Goal: Task Accomplishment & Management: Manage account settings

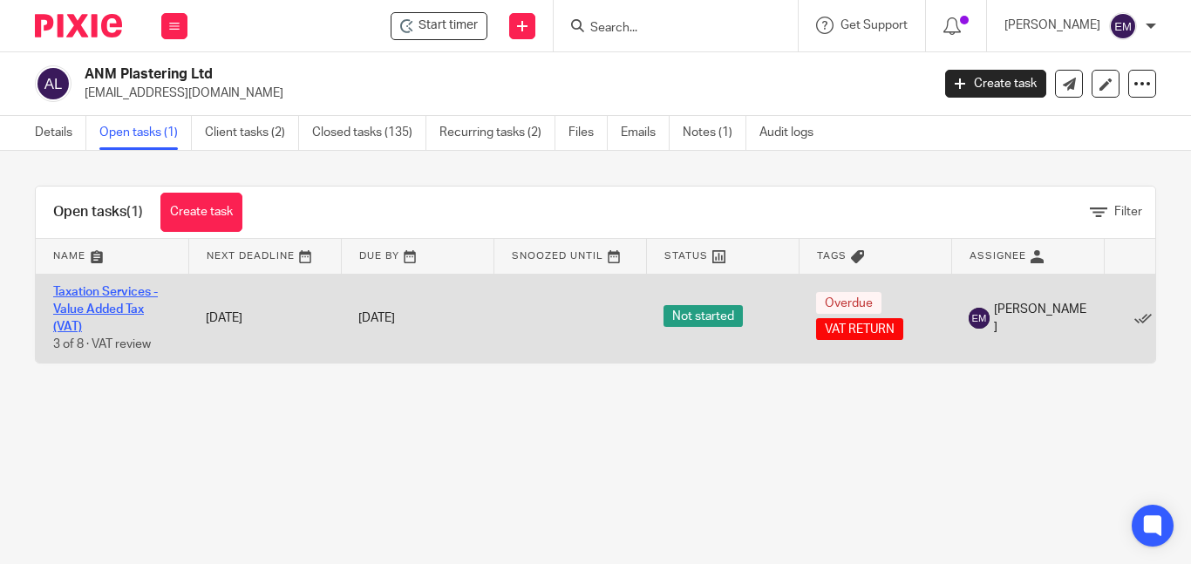
click at [97, 295] on link "Taxation Services - Value Added Tax (VAT)" at bounding box center [105, 310] width 105 height 48
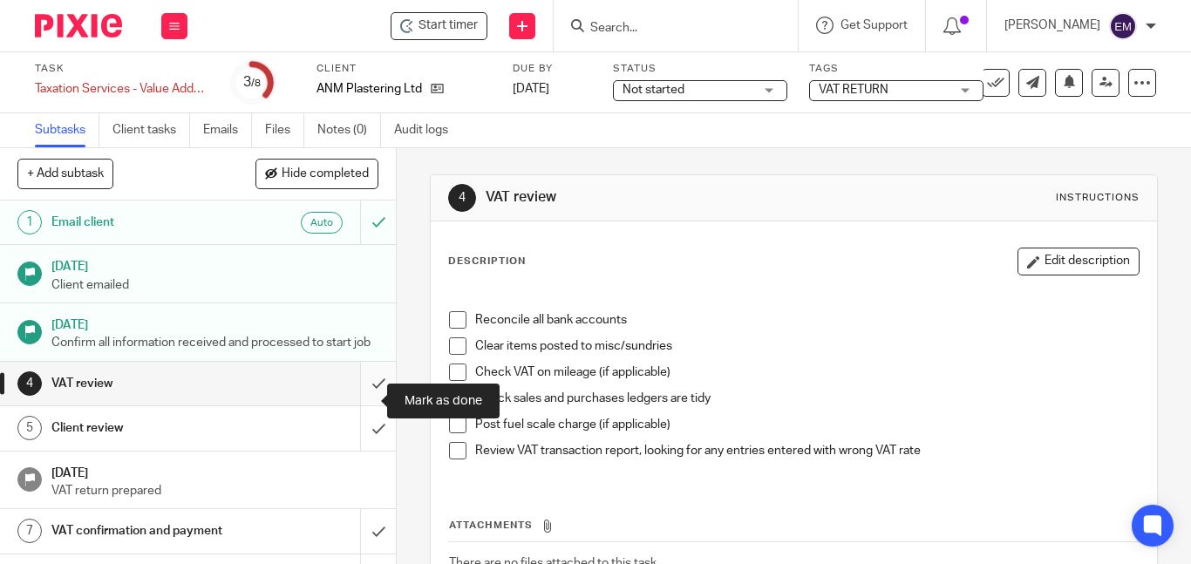
click at [361, 397] on input "submit" at bounding box center [198, 384] width 396 height 44
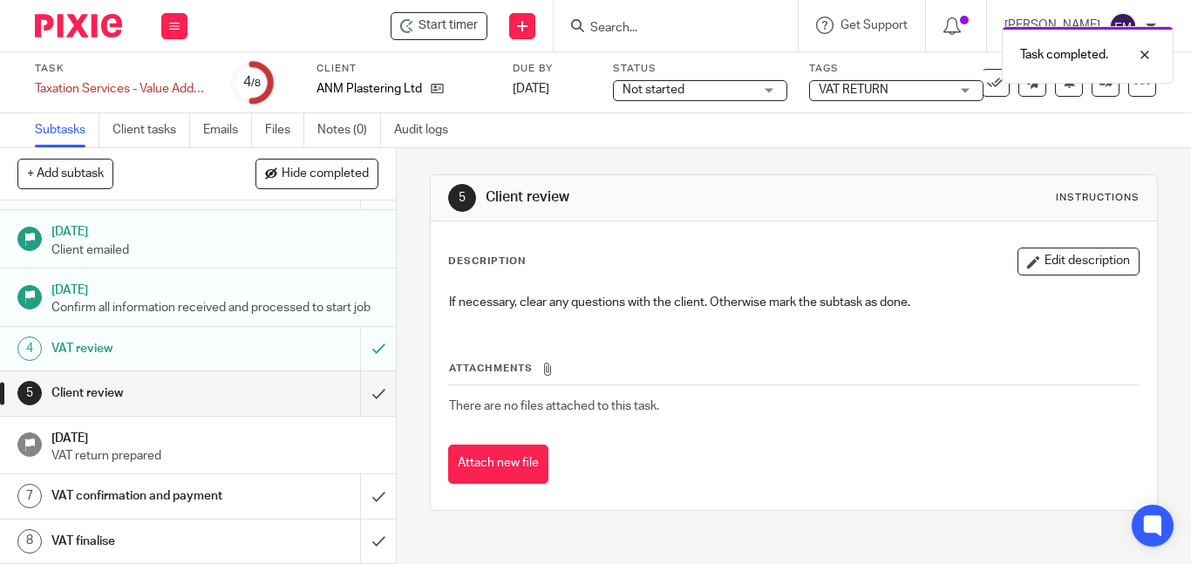
scroll to position [52, 0]
click at [622, 27] on input "Search" at bounding box center [667, 29] width 157 height 16
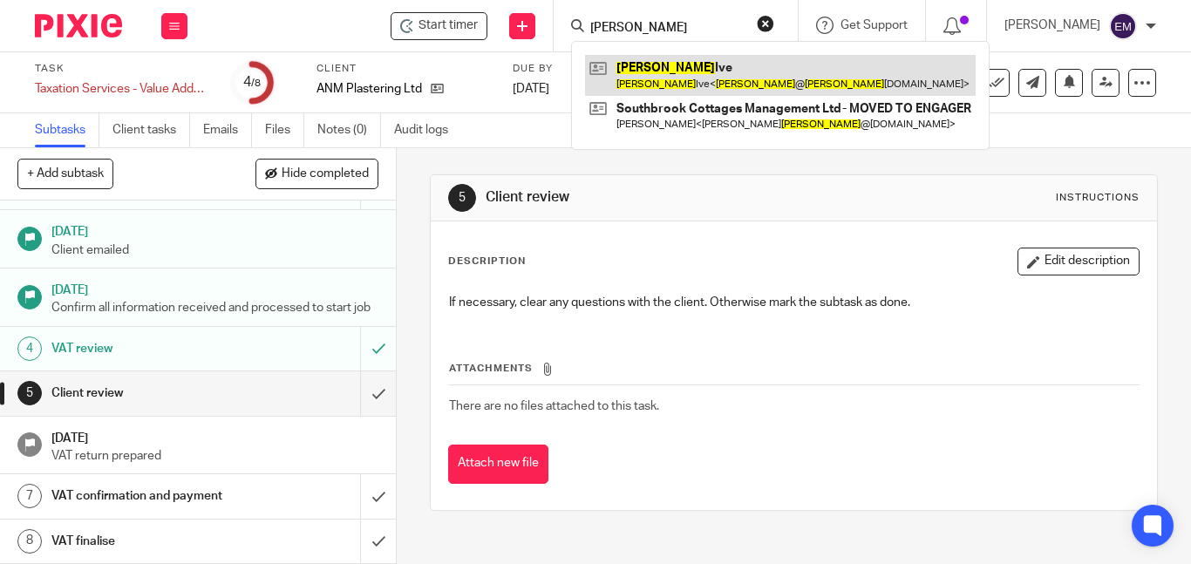
type input "[PERSON_NAME]"
click at [673, 84] on link at bounding box center [780, 75] width 391 height 40
